Goal: Find specific page/section: Find specific page/section

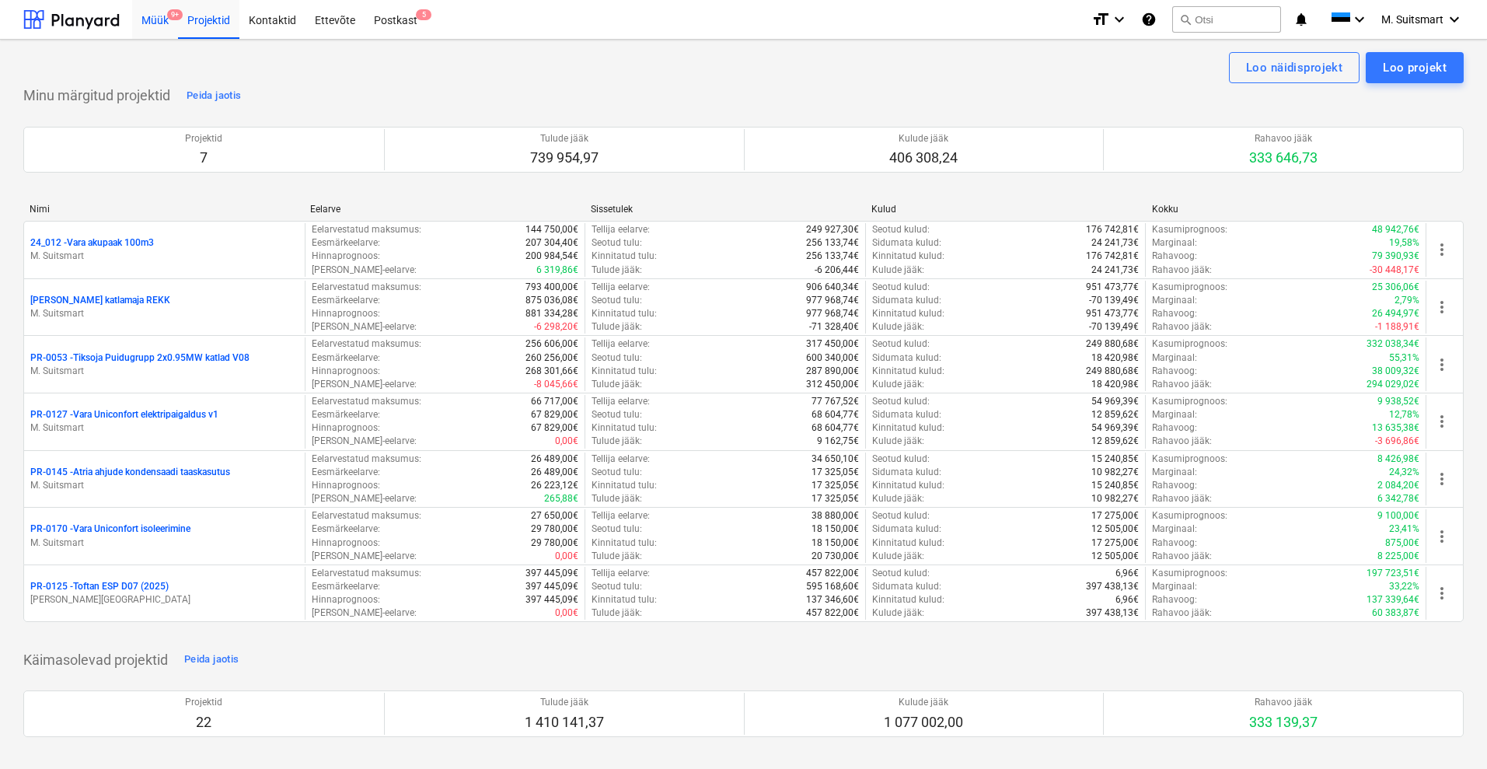
click at [165, 26] on div "Müük 9+" at bounding box center [155, 19] width 46 height 40
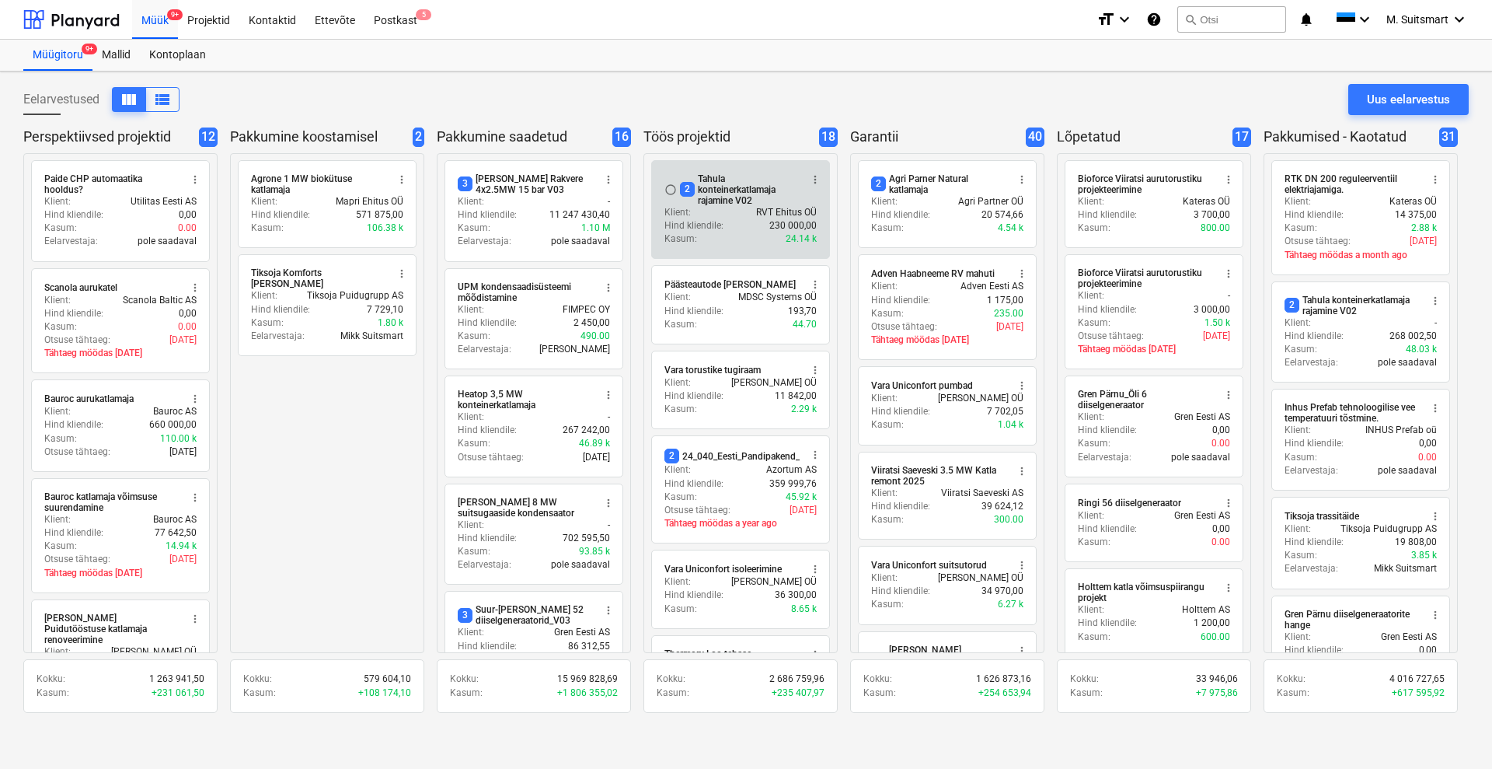
click at [710, 190] on div "2 Tahula konteinerkatlamaja rajamine V02" at bounding box center [740, 189] width 120 height 33
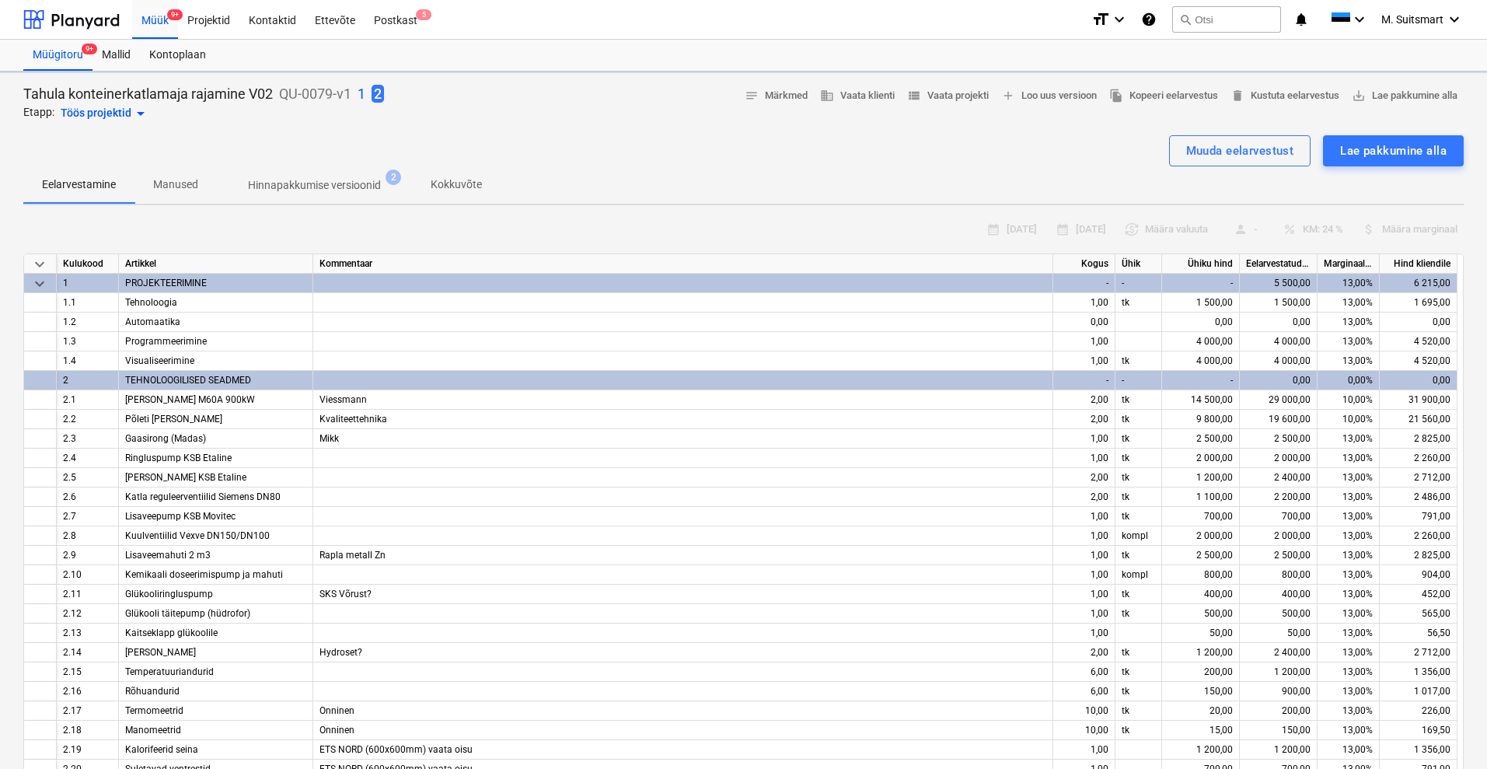
type textarea "x"
click at [1403, 181] on div "Eelarvestamine Manused Hinnapakkumise versioonid 2 Kokkuvõte" at bounding box center [743, 184] width 1440 height 37
